Goal: Complete application form

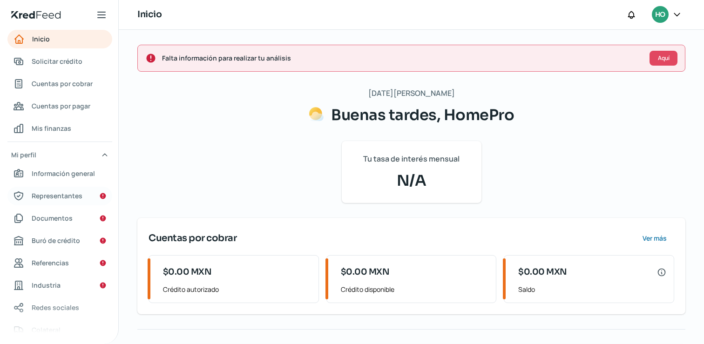
click at [59, 194] on span "Representantes" at bounding box center [57, 196] width 51 height 12
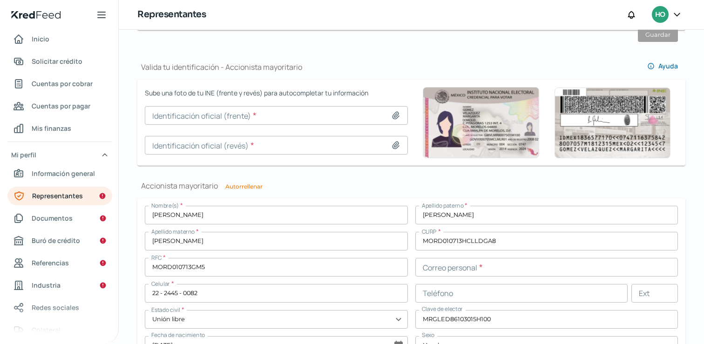
scroll to position [596, 0]
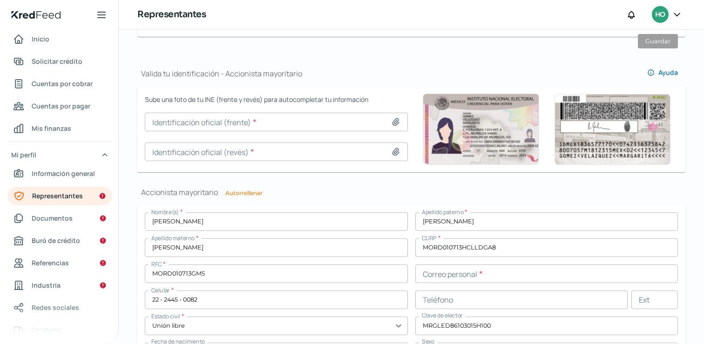
click at [191, 125] on input at bounding box center [276, 122] width 263 height 19
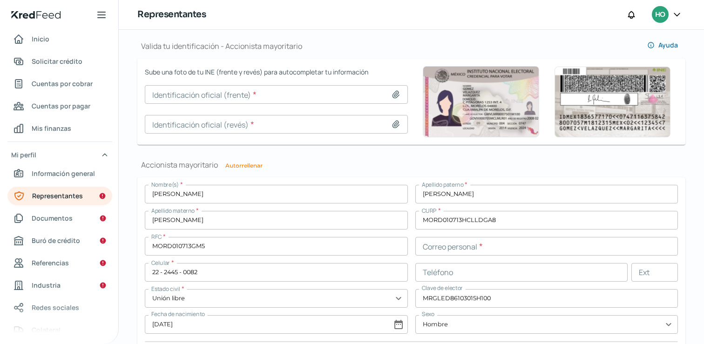
scroll to position [588, 0]
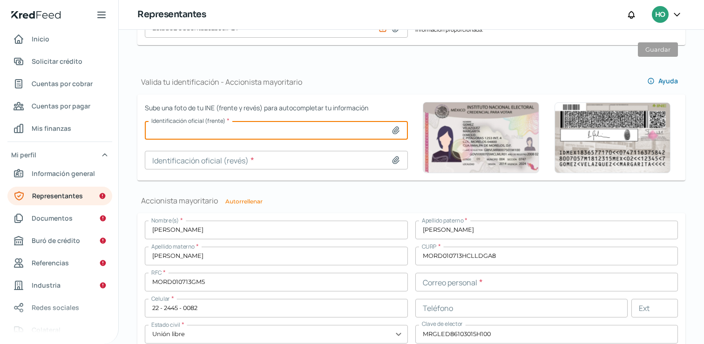
click at [186, 128] on input at bounding box center [276, 130] width 263 height 19
type input "C:\fakepath\INE FRENTE.png"
type input "INE FRENTE.png"
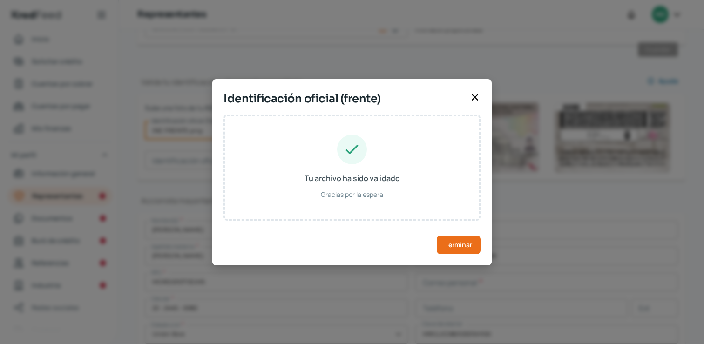
type input "[PERSON_NAME]"
type input "MOGE861030HMCRLD06"
type input "[DATE]"
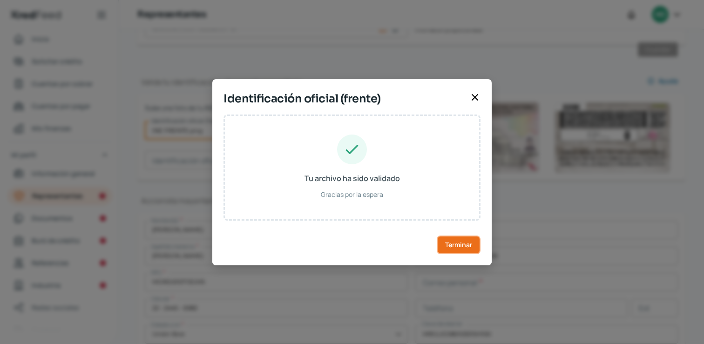
click at [463, 245] on span "Terminar" at bounding box center [458, 245] width 27 height 7
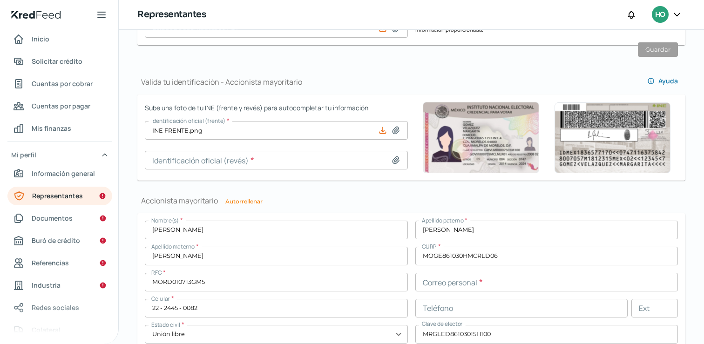
click at [235, 156] on input at bounding box center [276, 160] width 263 height 19
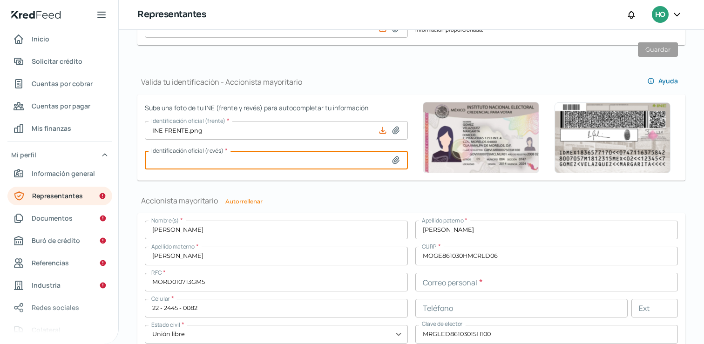
type input "C:\fakepath\INE REVERSO.png"
type input "[PERSON_NAME].png"
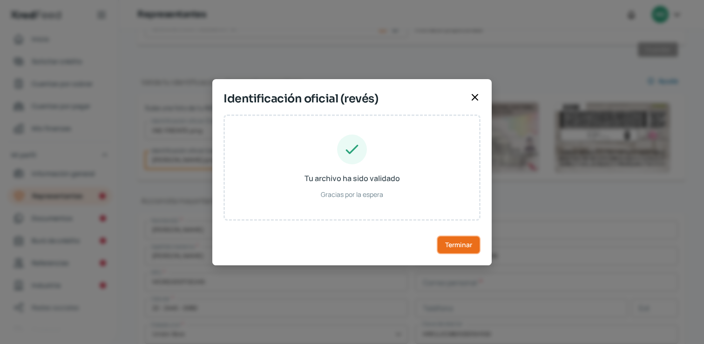
click at [480, 243] on button "Terminar" at bounding box center [459, 245] width 44 height 19
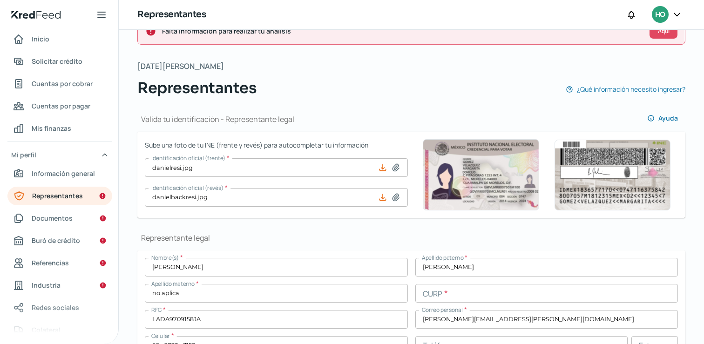
scroll to position [0, 0]
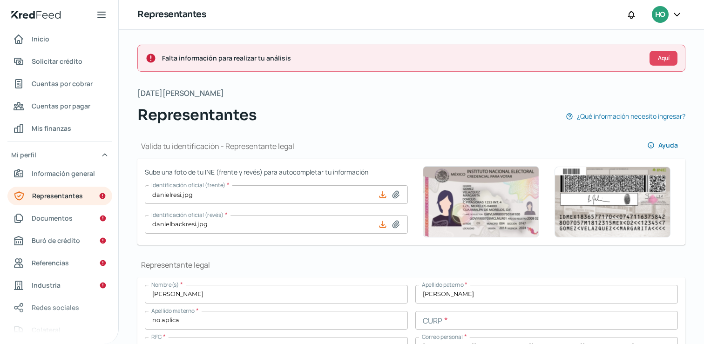
click at [675, 14] on icon at bounding box center [677, 14] width 9 height 9
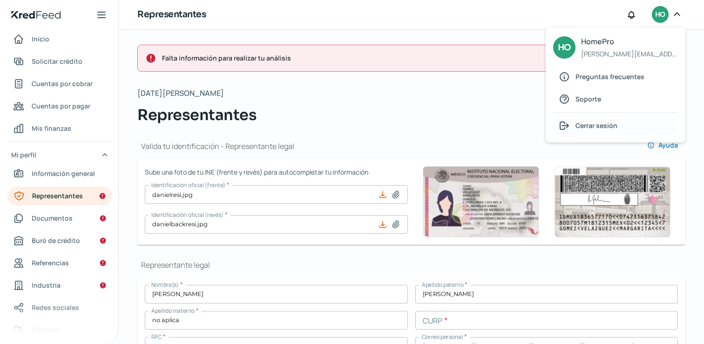
click at [577, 125] on span "Cerrar sesión" at bounding box center [597, 126] width 42 height 12
